Goal: Information Seeking & Learning: Learn about a topic

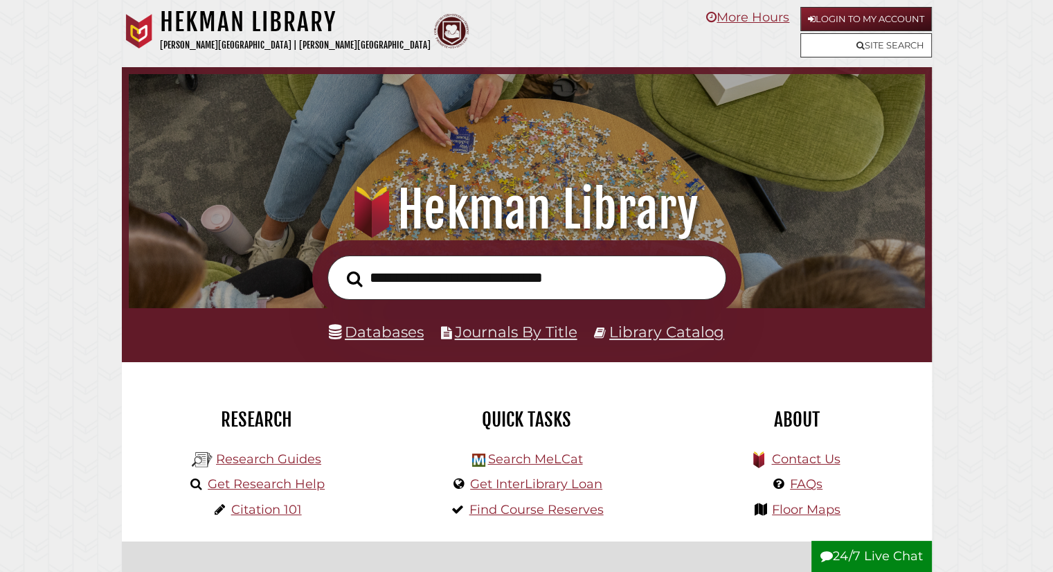
scroll to position [263, 790]
click at [404, 334] on link "Databases" at bounding box center [376, 332] width 95 height 18
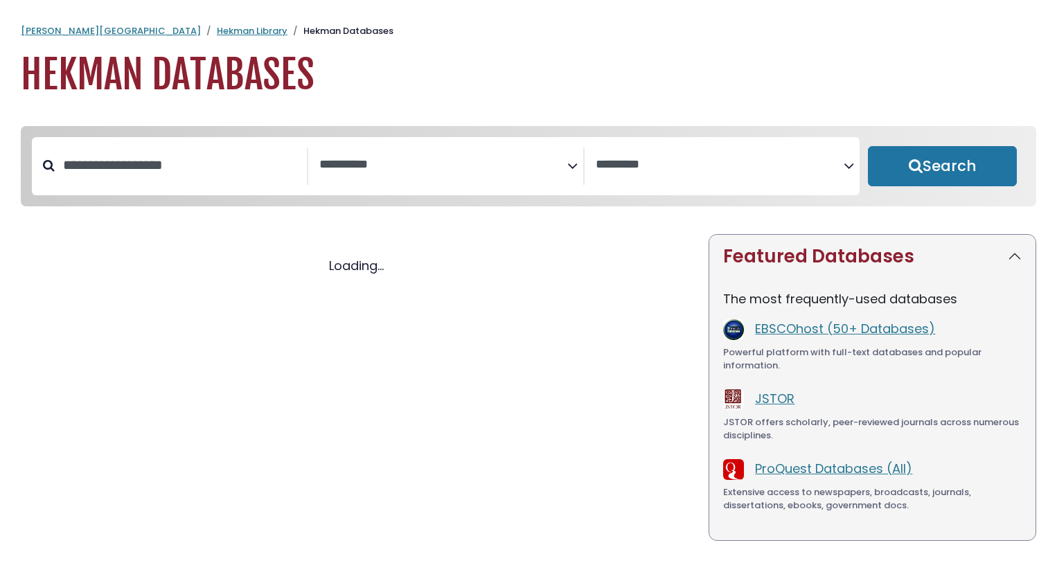
select select "Database Subject Filter"
select select "Database Vendors Filter"
select select "Database Subject Filter"
select select "Database Vendors Filter"
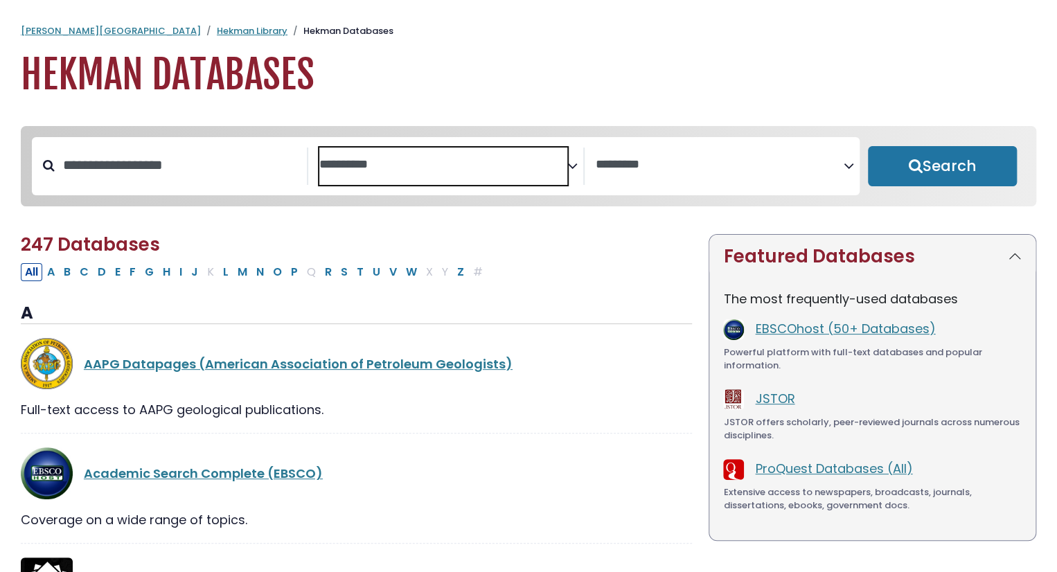
click at [495, 174] on span "Search filters" at bounding box center [443, 166] width 248 height 37
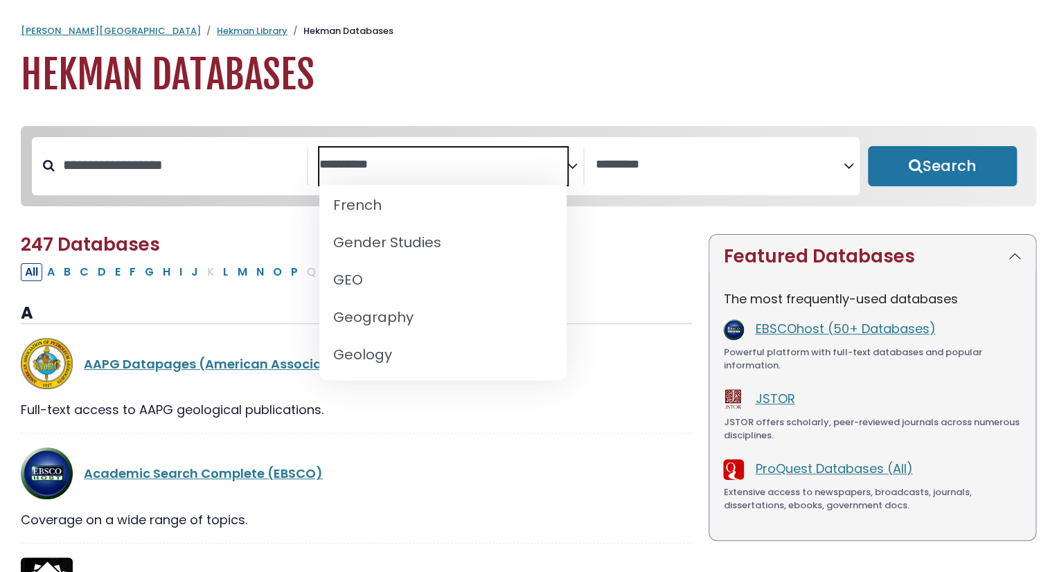
scroll to position [640, 0]
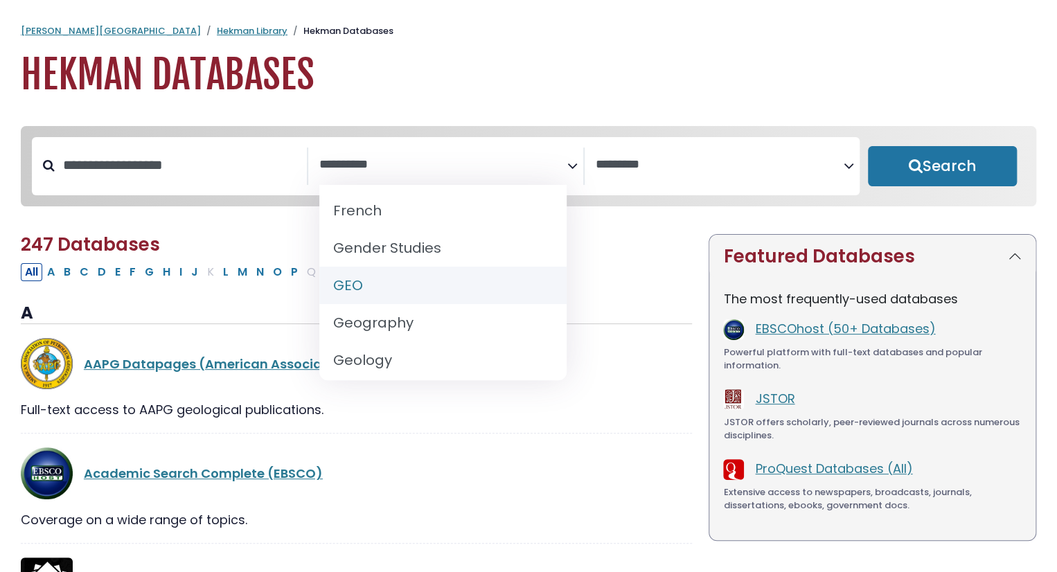
select select "*****"
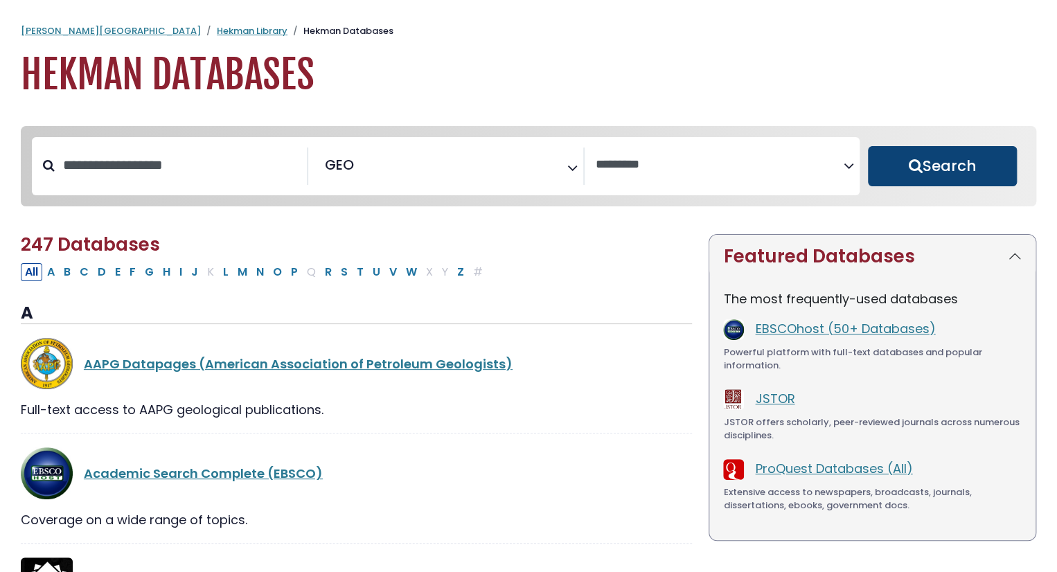
click at [918, 182] on button "Search" at bounding box center [942, 166] width 149 height 40
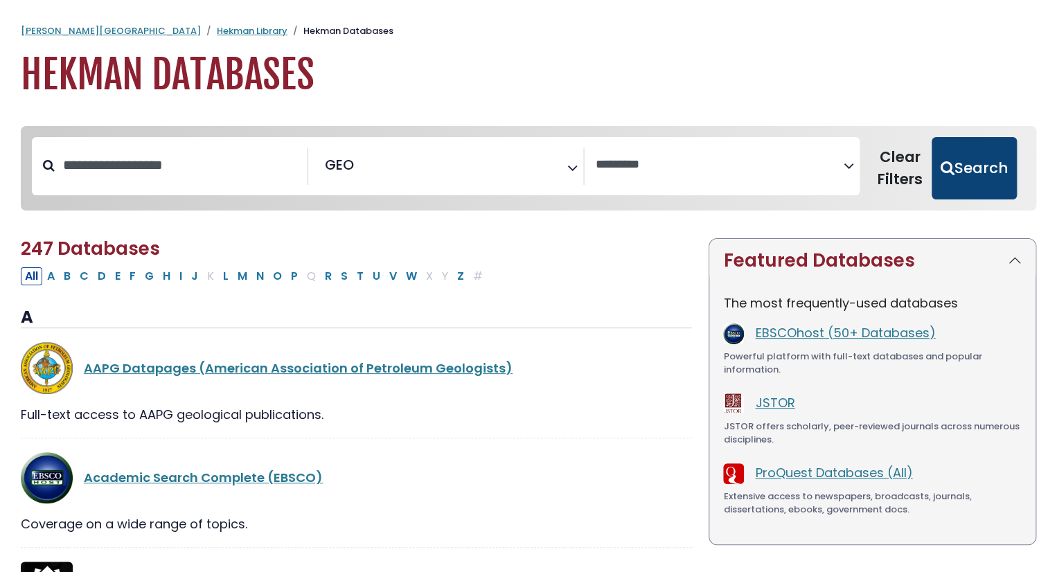
select select "Database Vendors Filter"
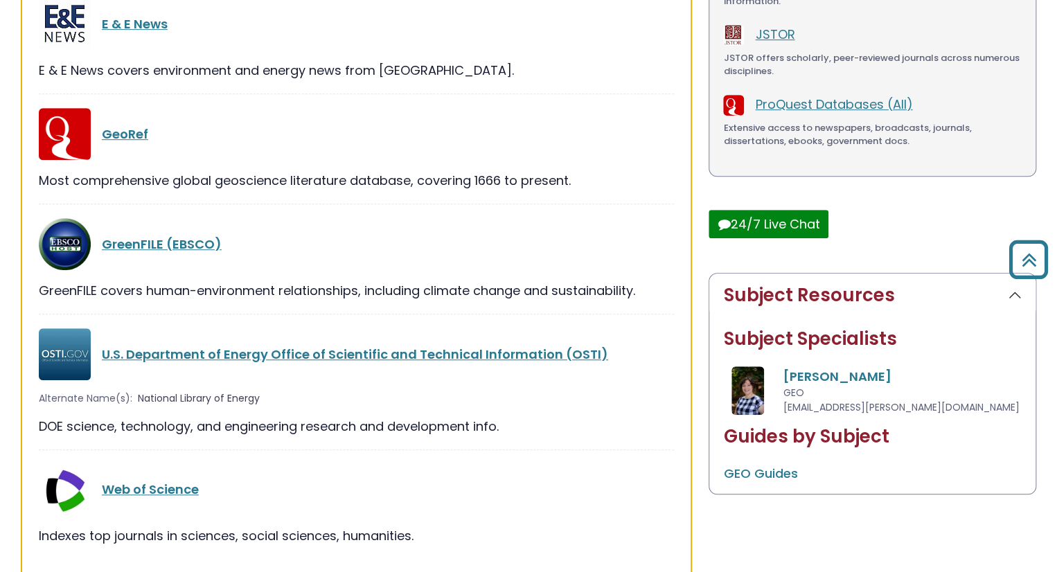
scroll to position [371, 0]
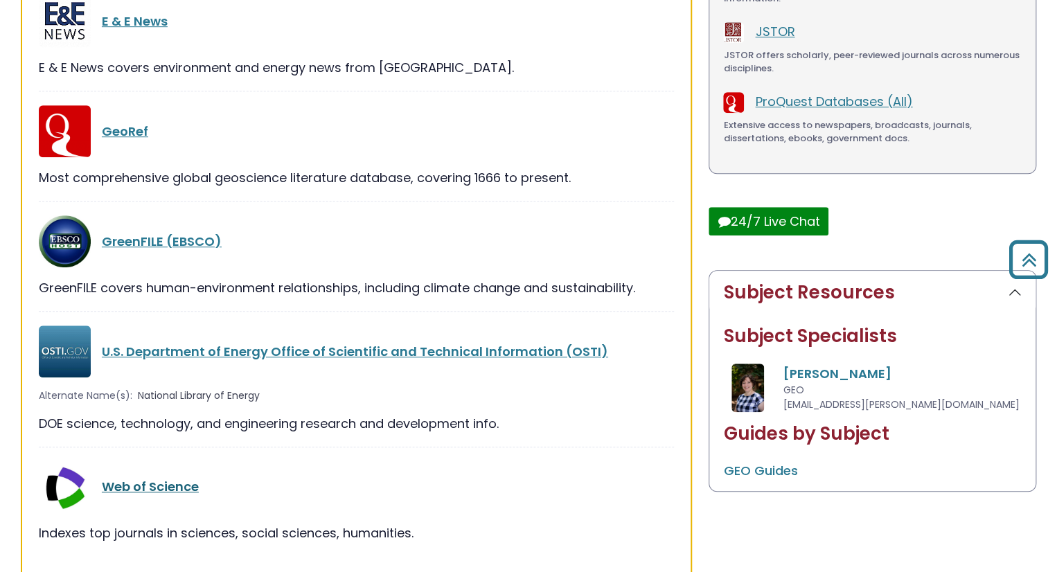
click at [127, 483] on link "Web of Science" at bounding box center [150, 486] width 97 height 17
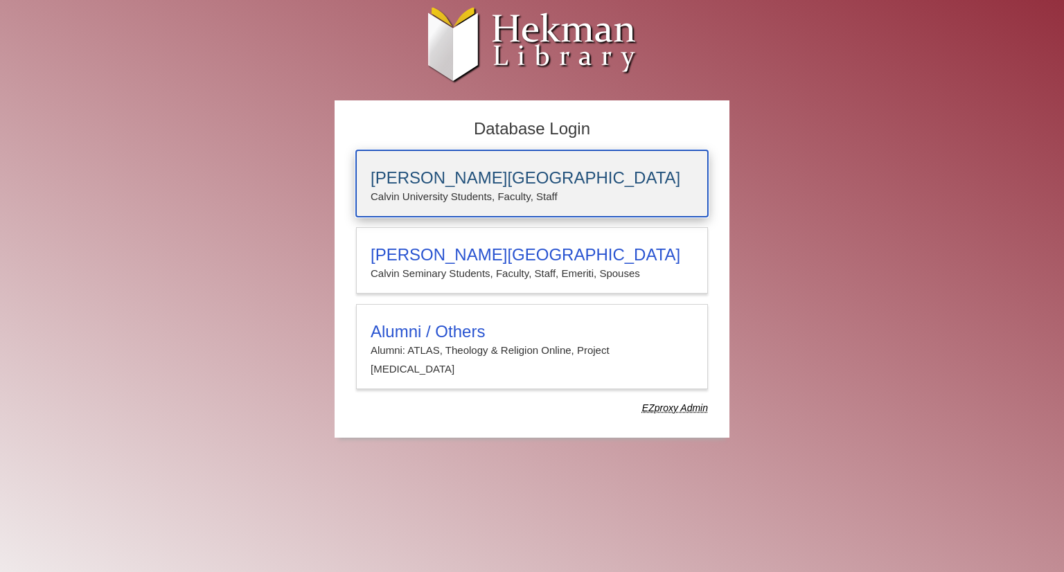
click at [452, 177] on h3 "[PERSON_NAME][GEOGRAPHIC_DATA]" at bounding box center [532, 177] width 323 height 19
